Goal: Navigation & Orientation: Find specific page/section

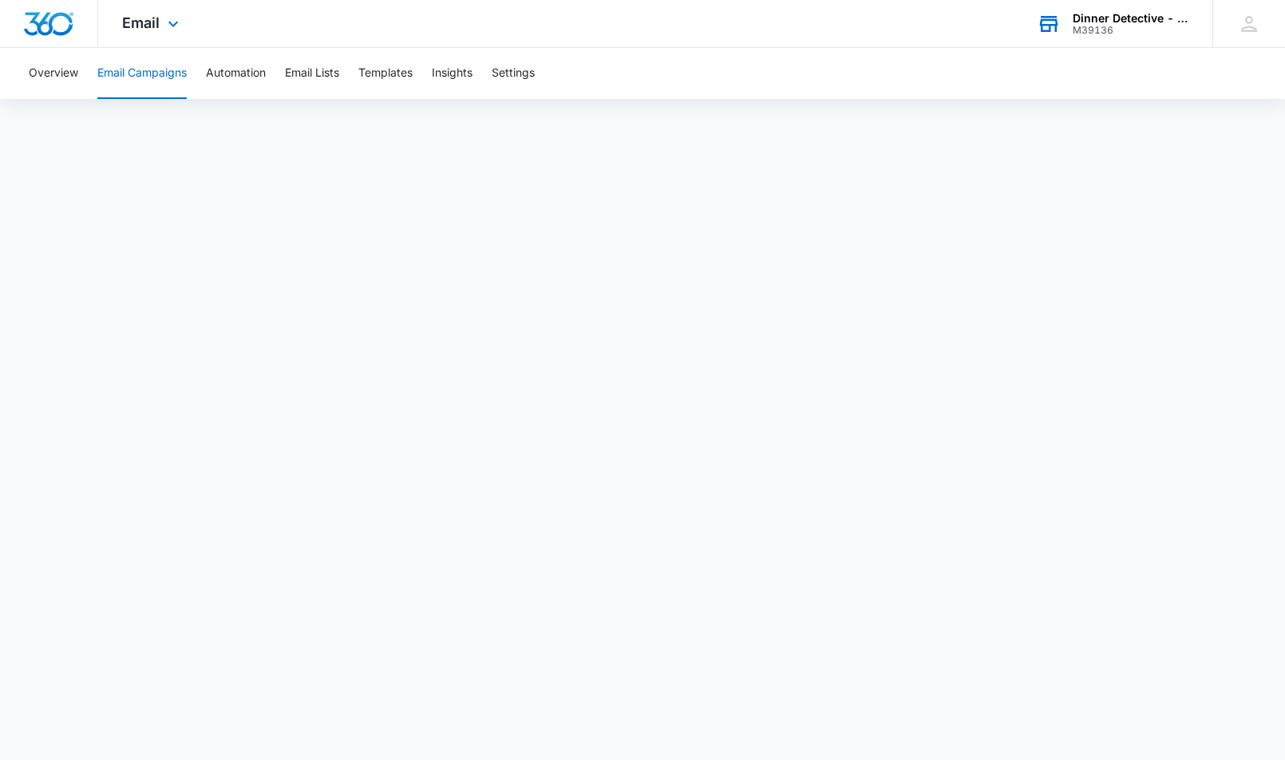
click at [1156, 26] on div "M39136" at bounding box center [1131, 30] width 117 height 11
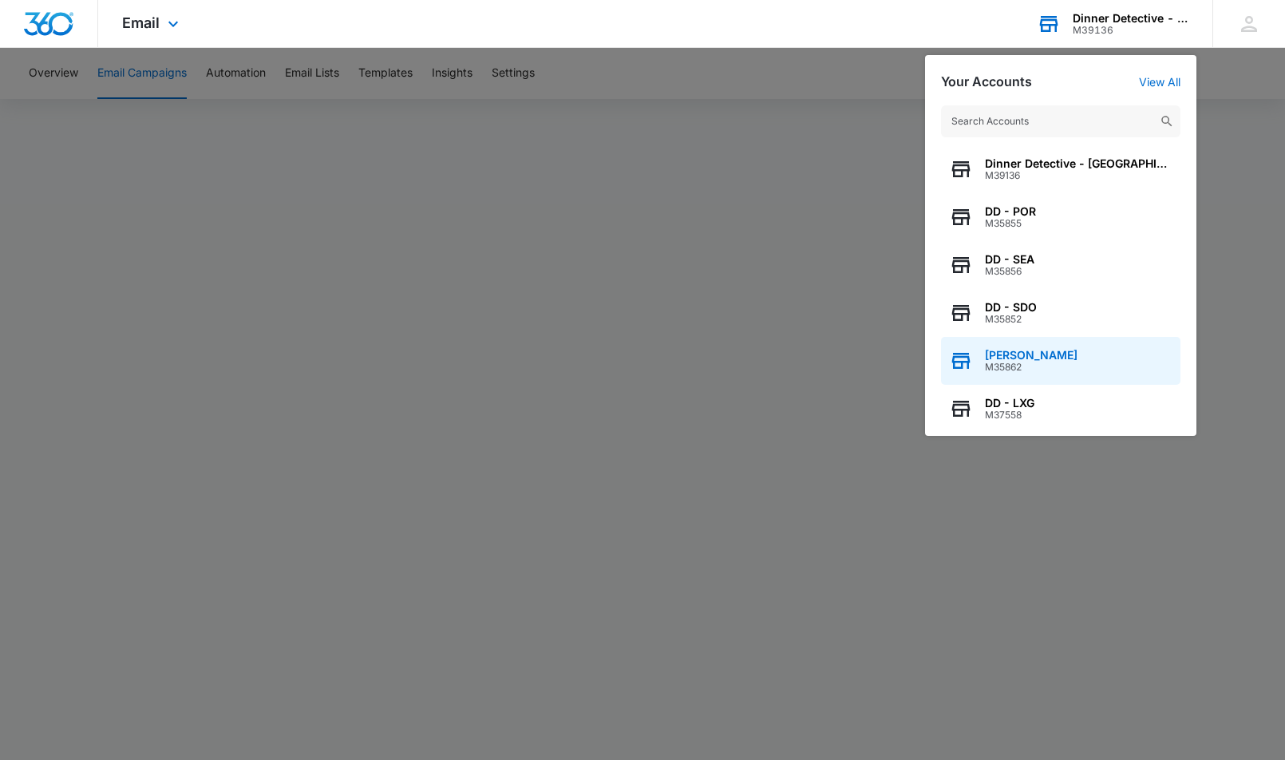
click at [1015, 360] on span "[PERSON_NAME]" at bounding box center [1031, 355] width 93 height 13
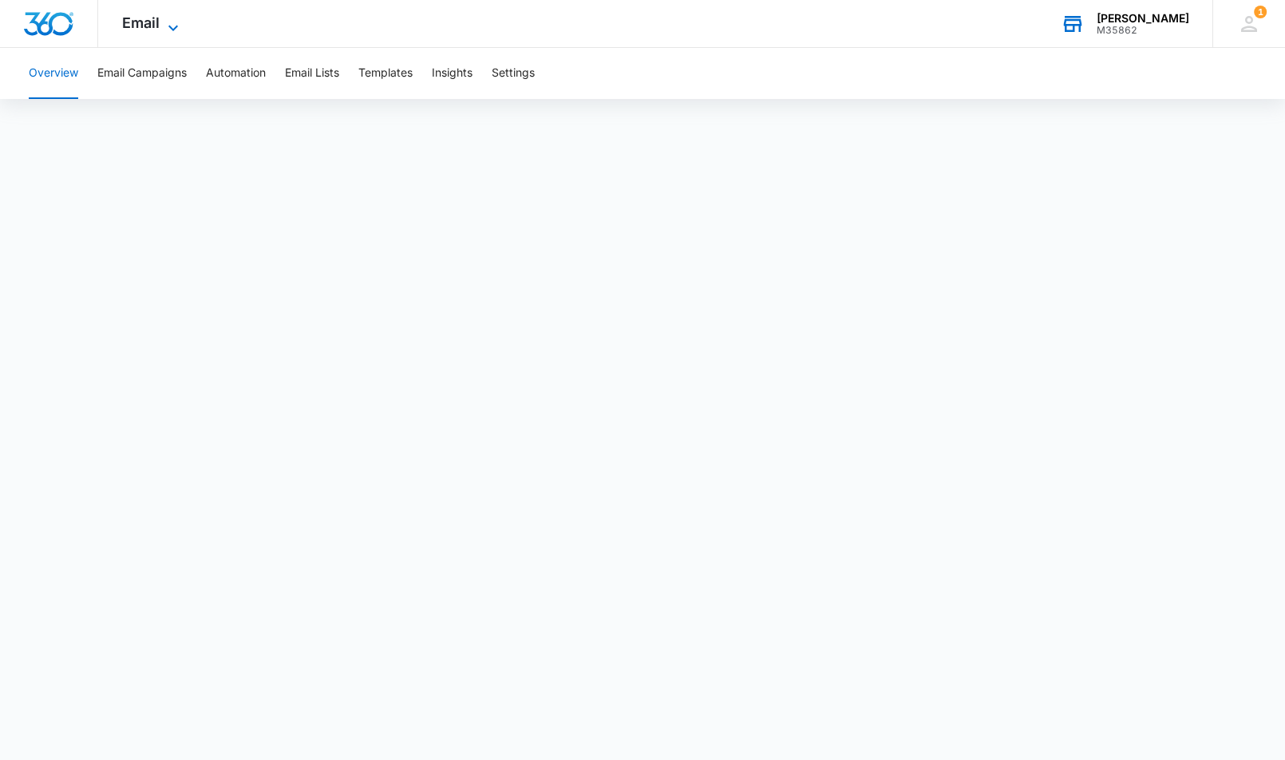
click at [144, 30] on span "Email" at bounding box center [141, 22] width 38 height 17
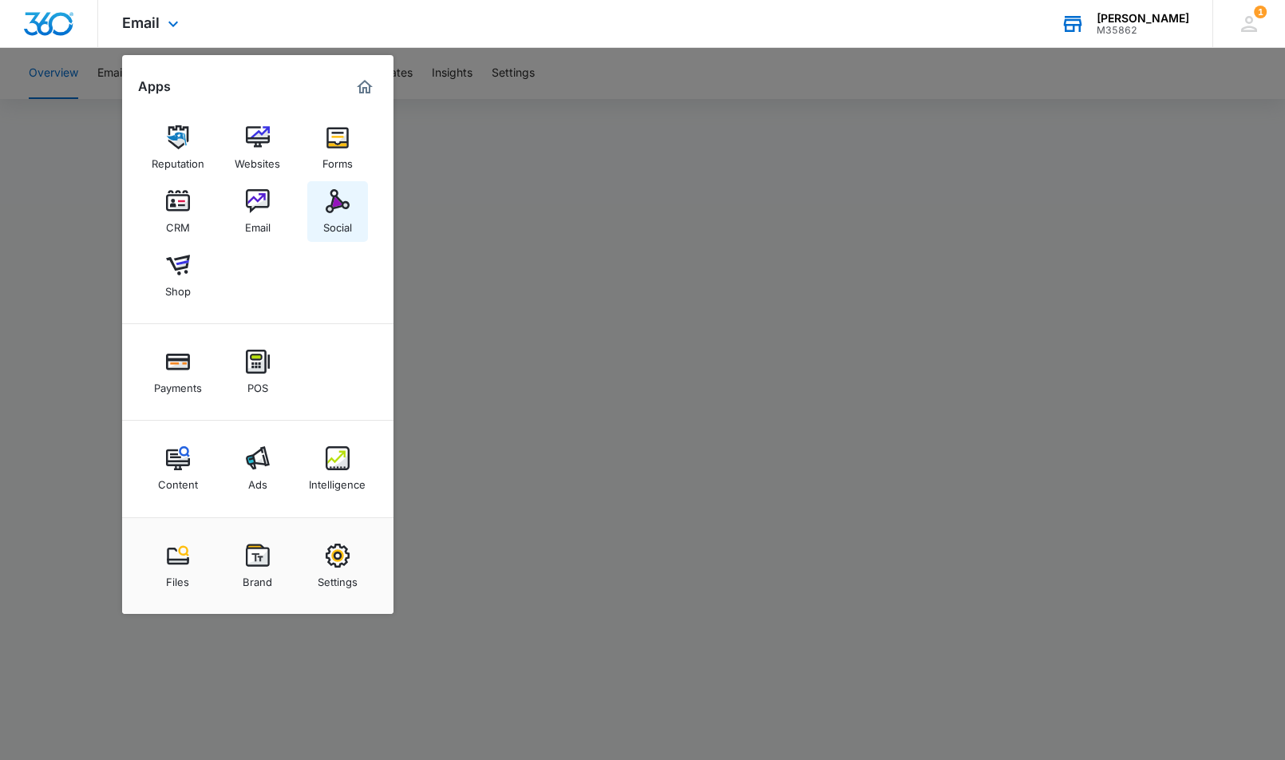
click at [337, 220] on div "Social" at bounding box center [337, 223] width 29 height 21
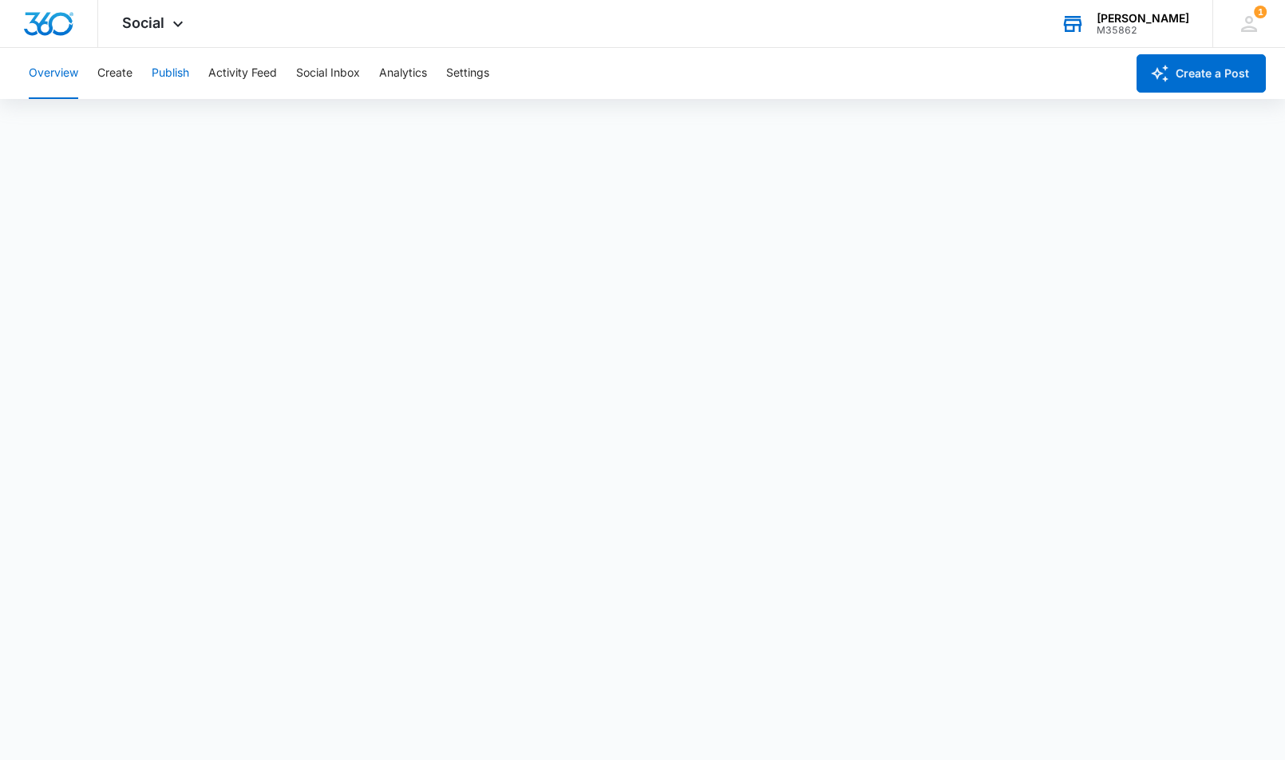
click at [176, 70] on button "Publish" at bounding box center [171, 73] width 38 height 51
click at [246, 74] on button "Activity Feed" at bounding box center [242, 73] width 69 height 51
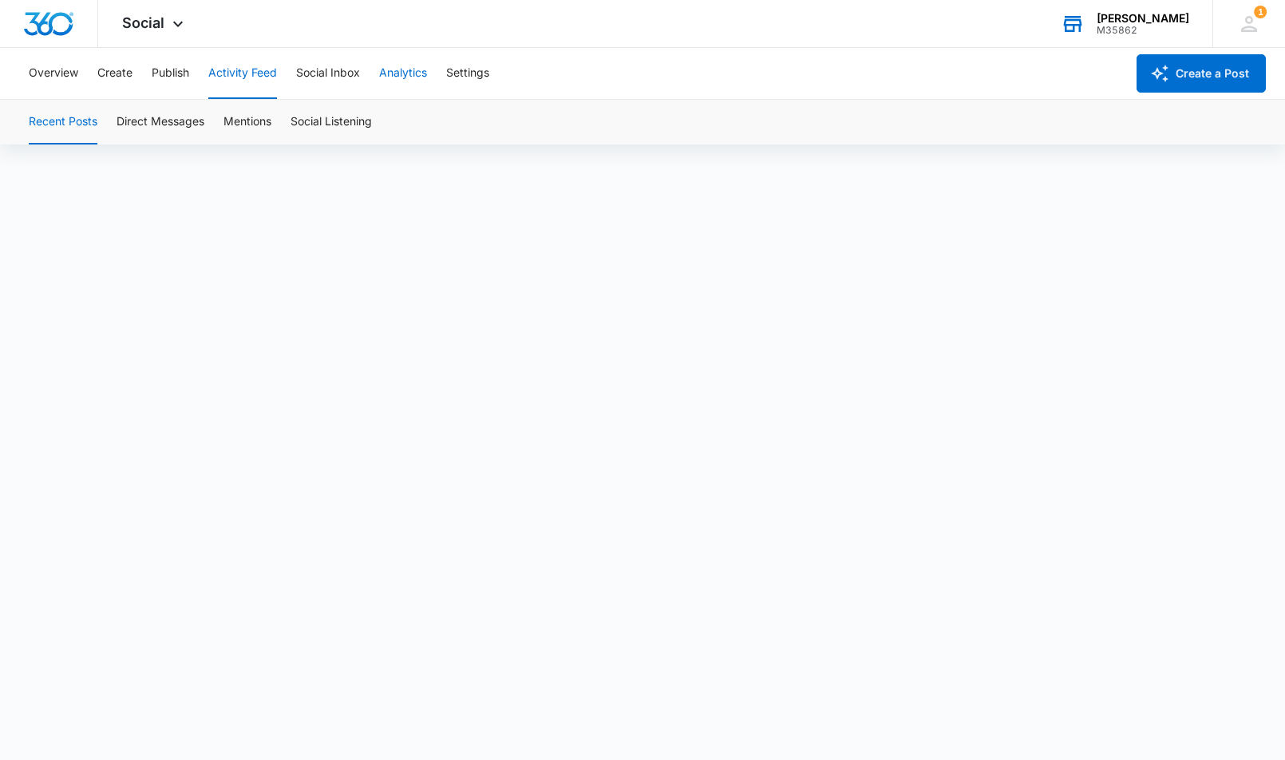
click at [413, 69] on button "Analytics" at bounding box center [403, 73] width 48 height 51
